Goal: Task Accomplishment & Management: Use online tool/utility

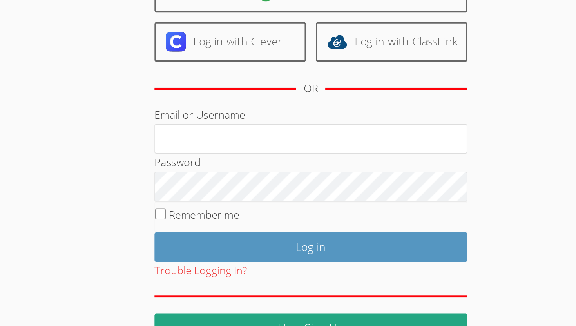
type input "[EMAIL_ADDRESS][DOMAIN_NAME]"
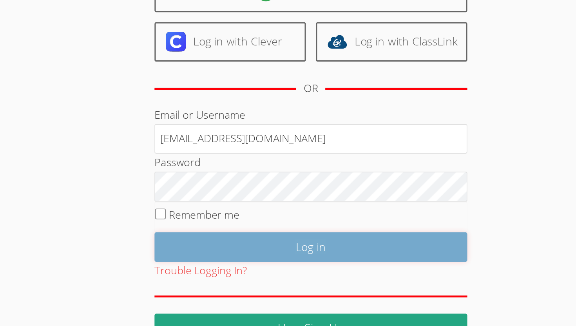
click at [255, 234] on input "Log in" at bounding box center [288, 234] width 196 height 18
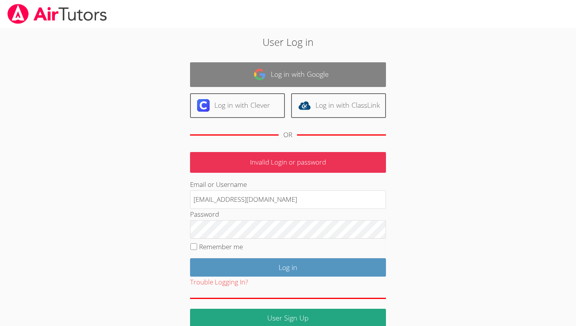
click at [295, 79] on link "Log in with Google" at bounding box center [288, 74] width 196 height 25
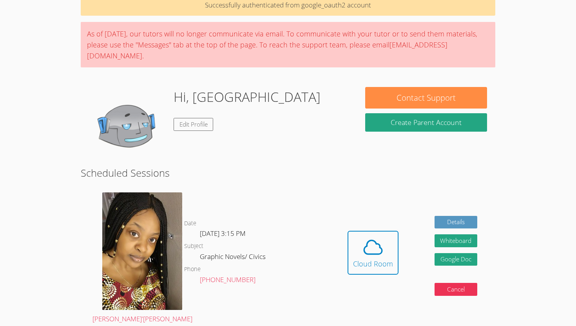
scroll to position [45, 0]
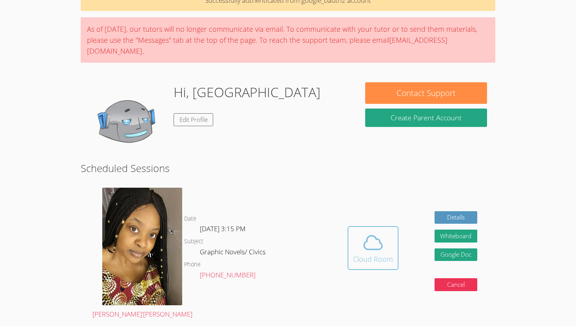
click at [380, 242] on icon at bounding box center [373, 243] width 22 height 22
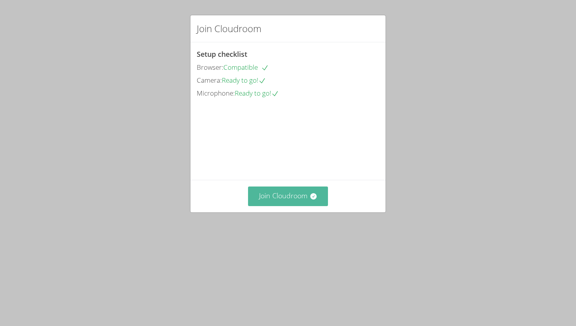
click at [285, 206] on button "Join Cloudroom" at bounding box center [288, 196] width 80 height 19
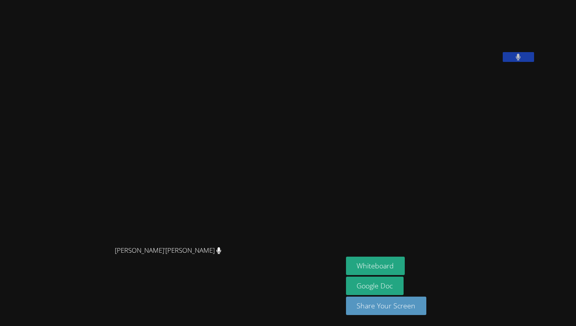
click at [535, 62] on button at bounding box center [518, 57] width 31 height 10
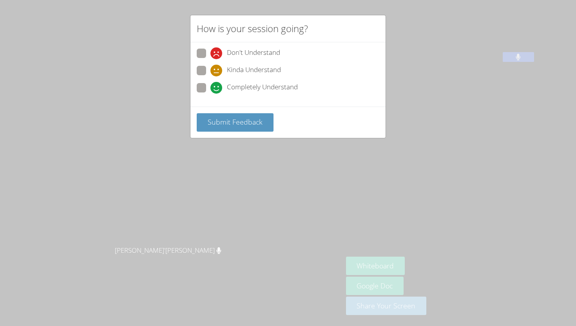
click at [240, 86] on span "Completely Understand" at bounding box center [262, 88] width 71 height 12
click at [217, 86] on input "Completely Understand" at bounding box center [214, 86] width 7 height 7
radio input "true"
click at [246, 122] on span "Submit Feedback" at bounding box center [235, 121] width 55 height 9
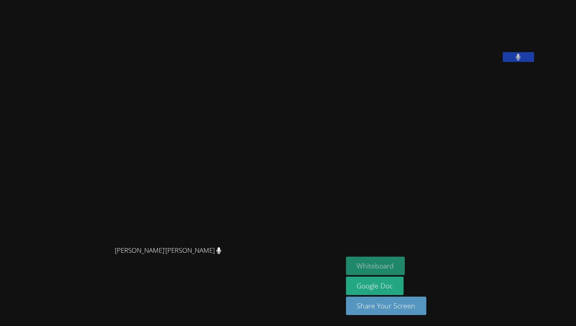
click at [405, 257] on button "Whiteboard" at bounding box center [375, 266] width 59 height 18
click at [346, 257] on button "Whiteboard" at bounding box center [375, 266] width 59 height 18
